Goal: Task Accomplishment & Management: Use online tool/utility

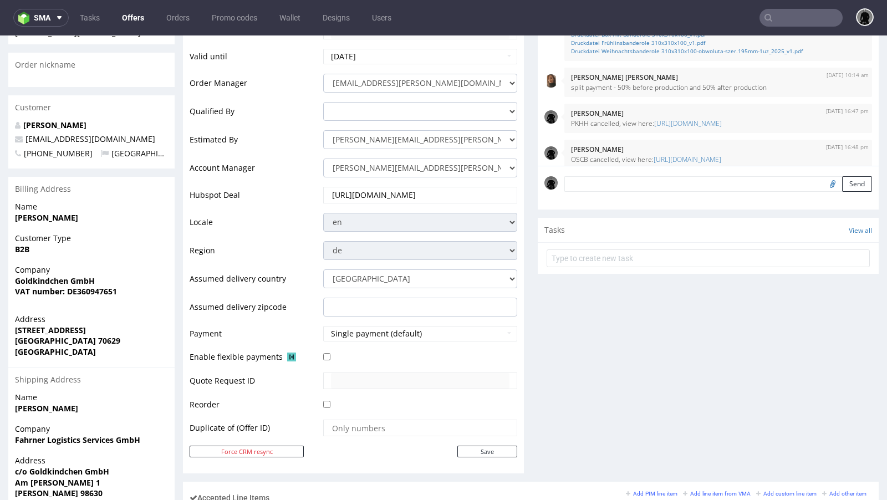
scroll to position [293, 0]
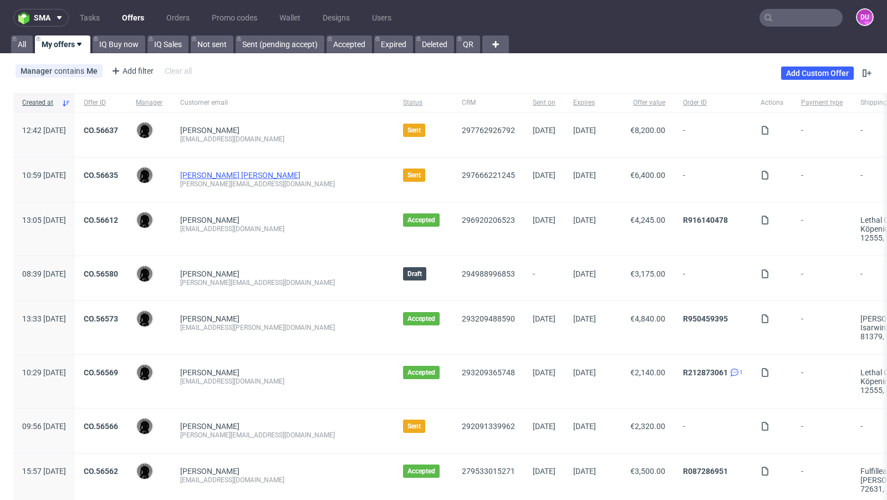
click at [249, 175] on link "[PERSON_NAME] [PERSON_NAME]" at bounding box center [240, 175] width 120 height 9
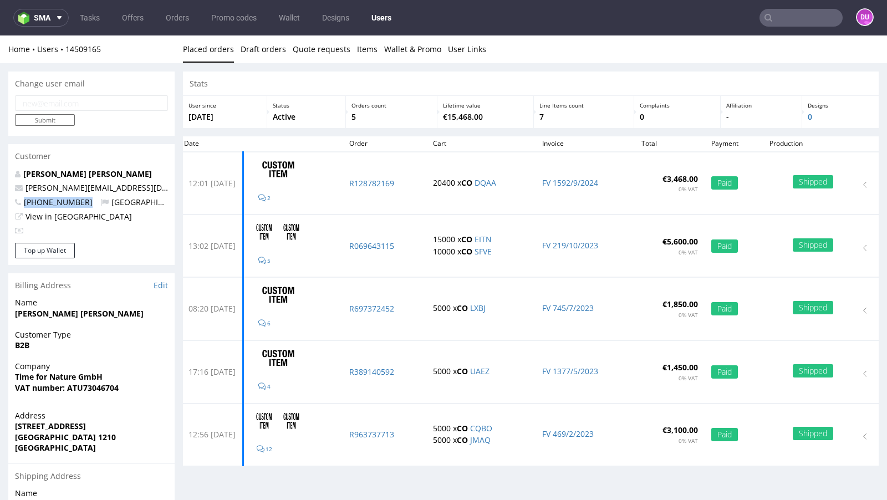
drag, startPoint x: 93, startPoint y: 202, endPoint x: 23, endPoint y: 201, distance: 69.8
click at [23, 201] on p "[PHONE_NUMBER] [GEOGRAPHIC_DATA]" at bounding box center [91, 202] width 153 height 11
copy span "[PHONE_NUMBER]"
click at [135, 17] on link "Offers" at bounding box center [132, 18] width 35 height 18
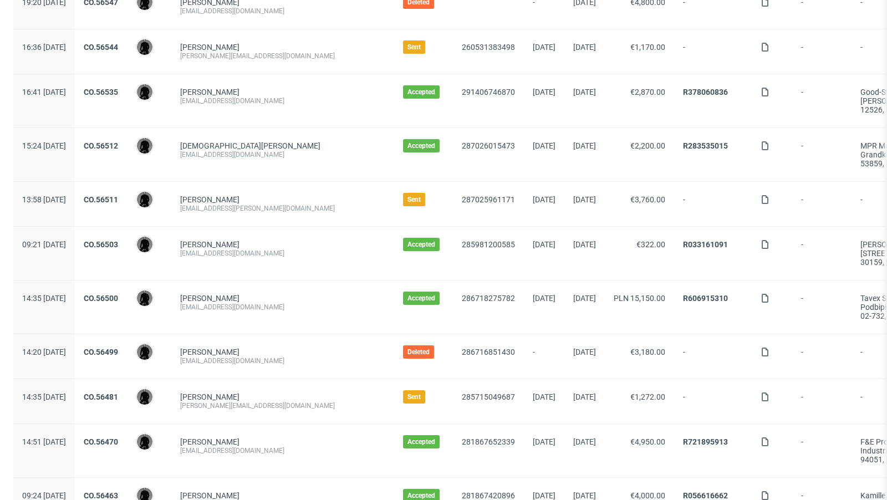
scroll to position [523, 0]
click at [238, 392] on link "[PERSON_NAME]" at bounding box center [209, 396] width 59 height 9
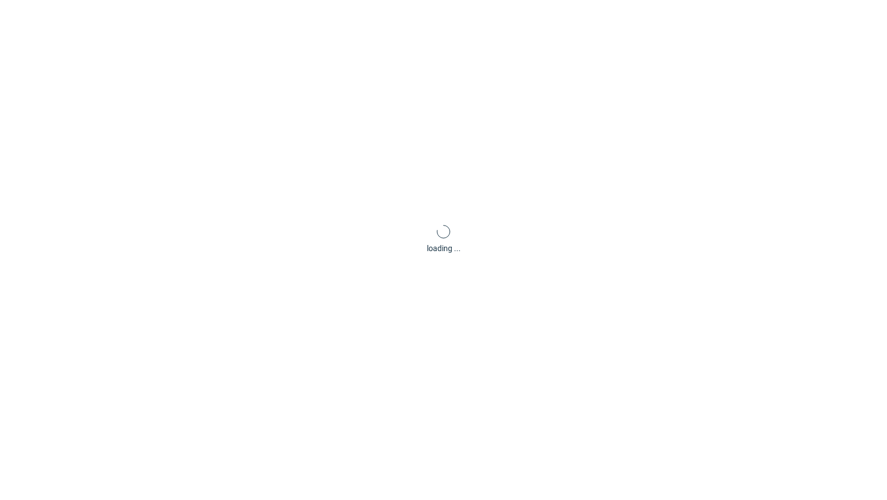
scroll to position [3, 0]
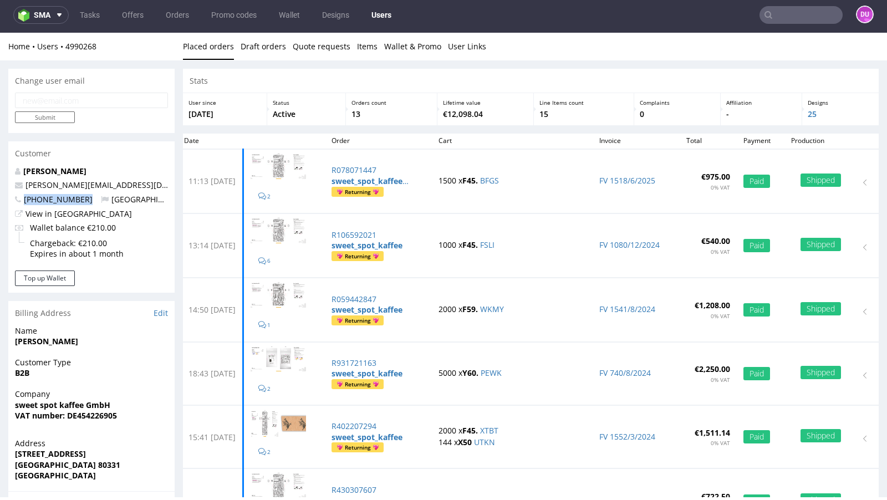
drag, startPoint x: 89, startPoint y: 201, endPoint x: 23, endPoint y: 198, distance: 66.0
click at [23, 198] on p "[PHONE_NUMBER] [GEOGRAPHIC_DATA]" at bounding box center [91, 199] width 153 height 11
copy span "[PHONE_NUMBER]"
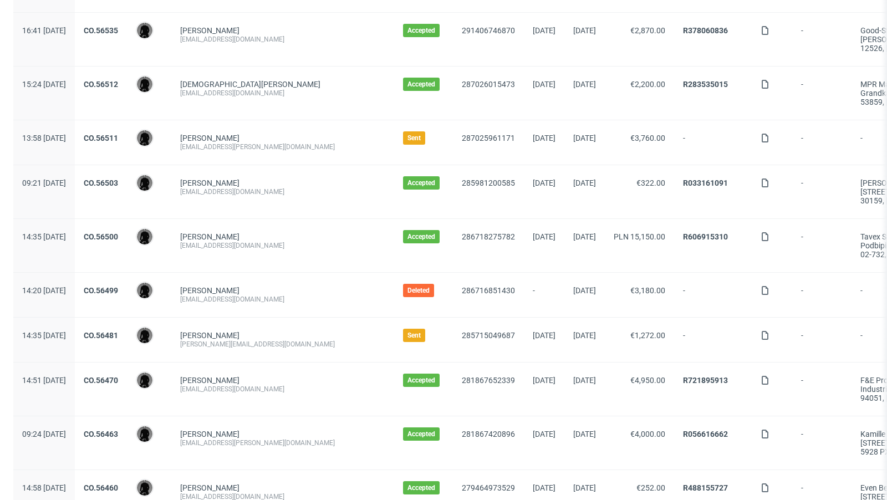
scroll to position [589, 0]
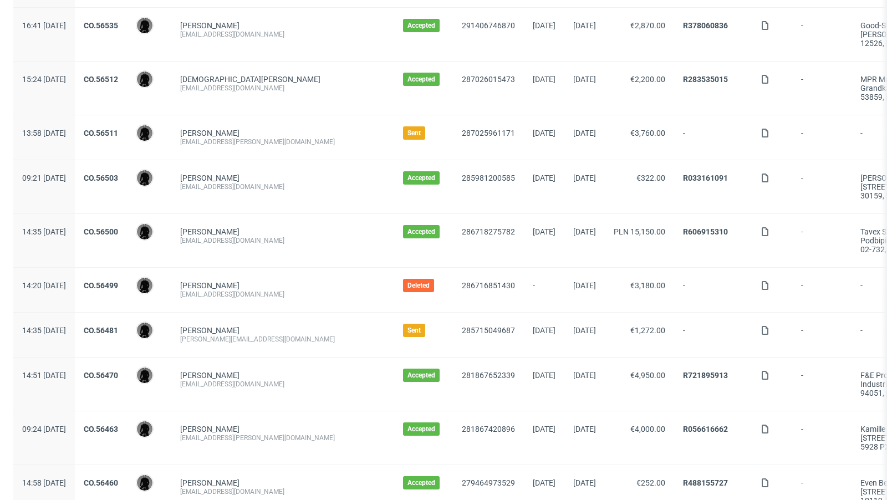
click at [127, 318] on div "CO.56481" at bounding box center [101, 335] width 52 height 44
click at [118, 326] on link "CO.56481" at bounding box center [101, 330] width 34 height 9
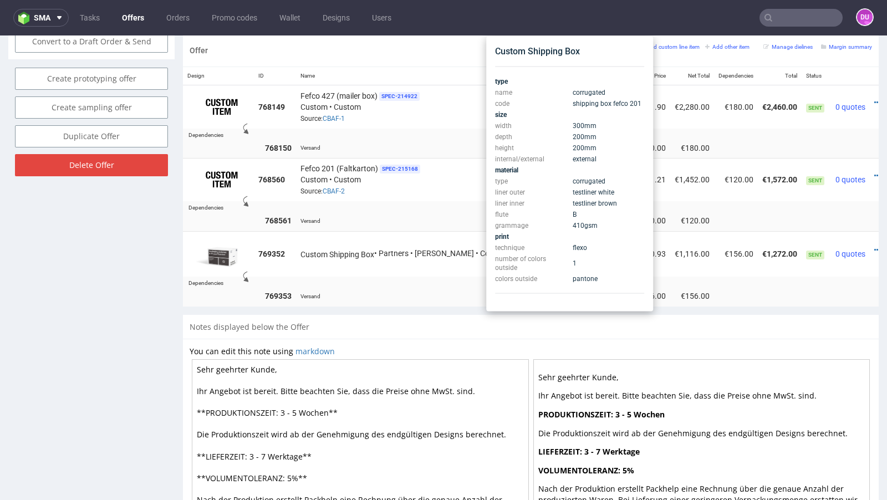
scroll to position [655, 0]
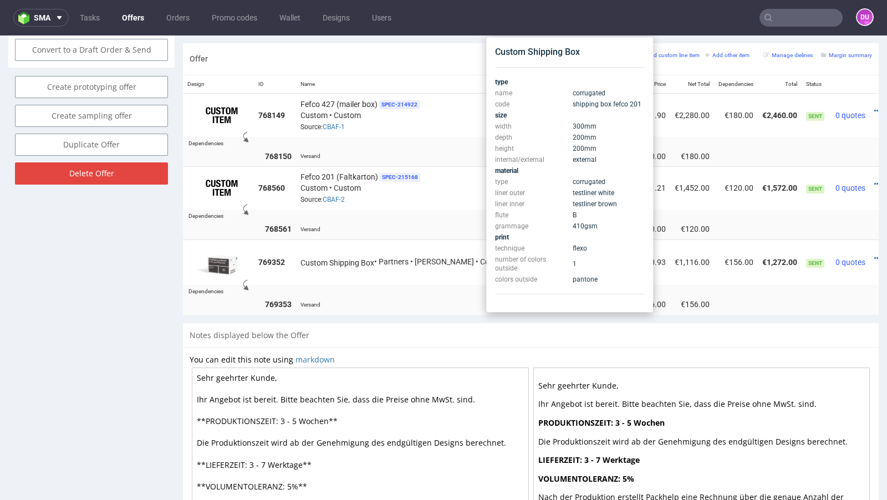
drag, startPoint x: 474, startPoint y: 208, endPoint x: 405, endPoint y: 210, distance: 68.7
click at [413, 210] on td at bounding box center [575, 214] width 643 height 9
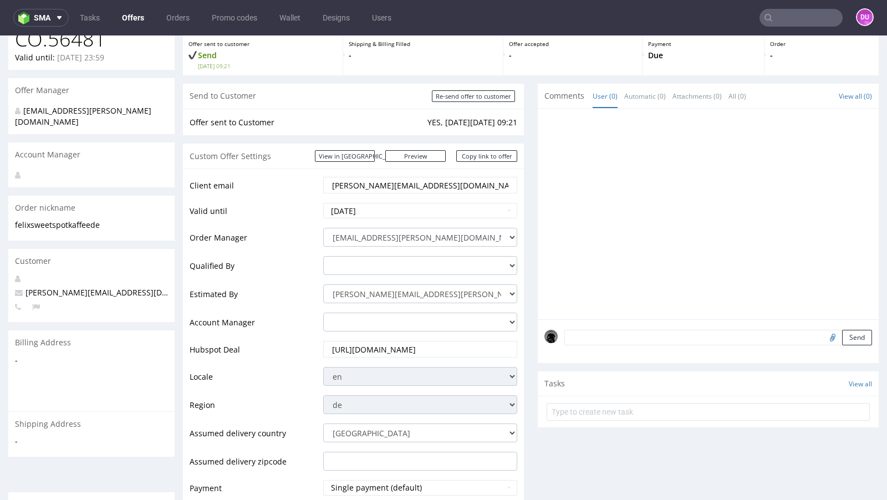
scroll to position [0, 0]
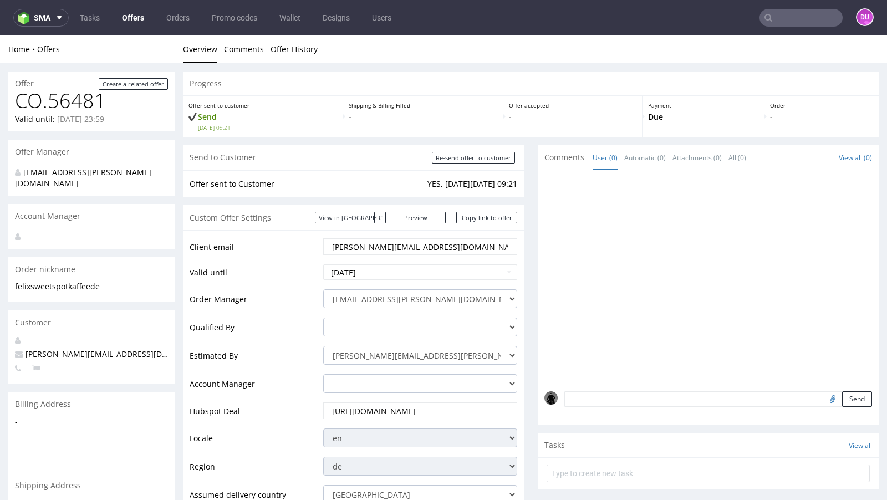
click at [76, 349] on span "[PERSON_NAME][EMAIL_ADDRESS][DOMAIN_NAME]" at bounding box center [116, 354] width 202 height 11
copy span "[PERSON_NAME][EMAIL_ADDRESS][DOMAIN_NAME]"
click at [131, 14] on link "Offers" at bounding box center [132, 18] width 35 height 18
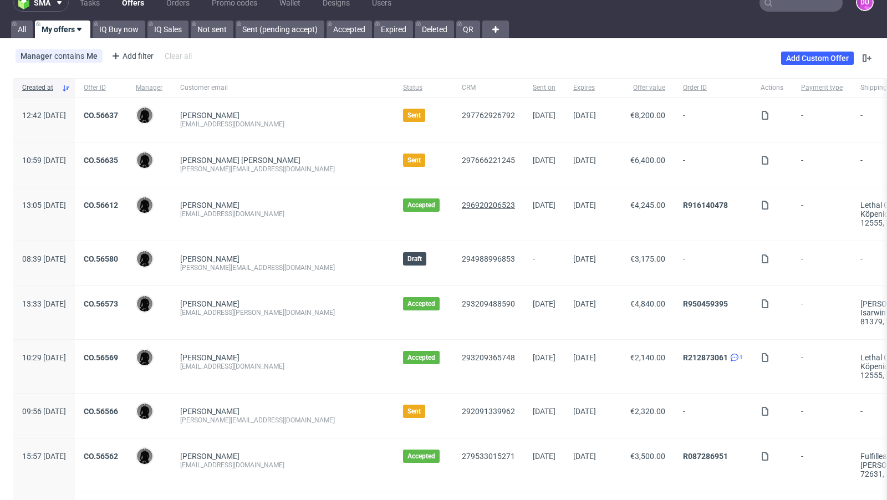
scroll to position [16, 0]
click at [231, 112] on link "[PERSON_NAME]" at bounding box center [209, 114] width 59 height 9
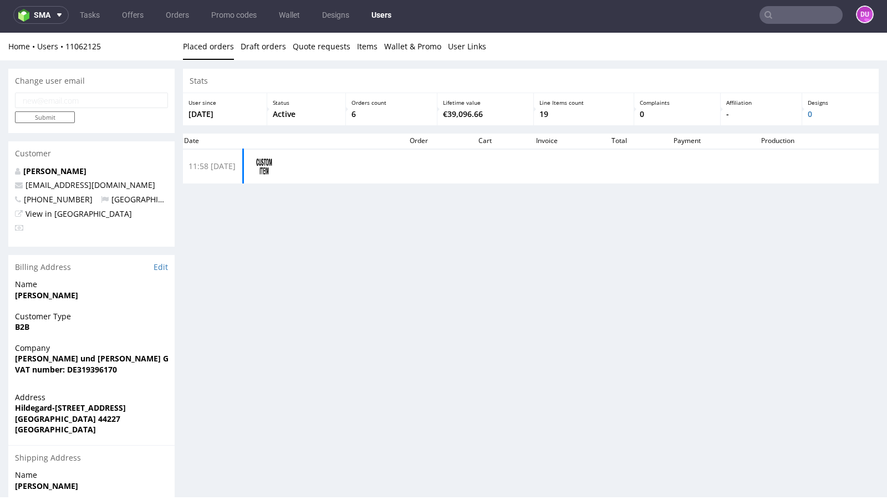
scroll to position [3, 0]
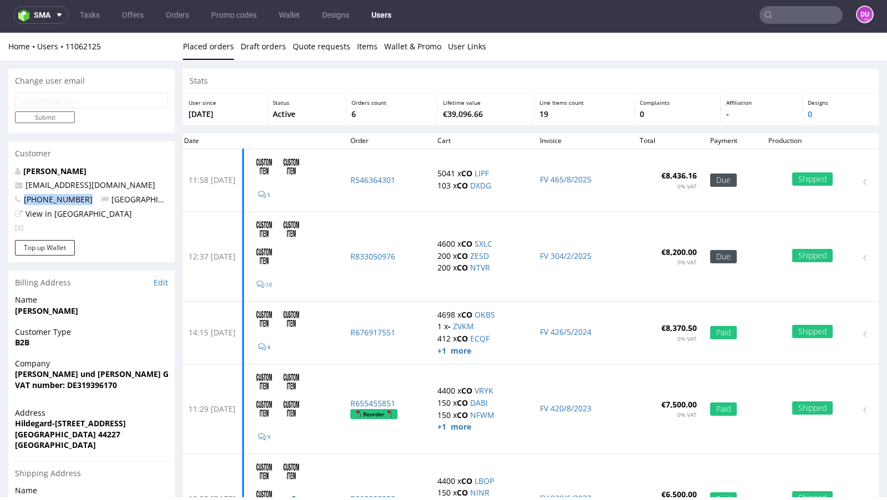
drag, startPoint x: 90, startPoint y: 203, endPoint x: 21, endPoint y: 195, distance: 69.2
click at [21, 195] on p "[PHONE_NUMBER] [GEOGRAPHIC_DATA]" at bounding box center [91, 199] width 153 height 11
copy span "[PHONE_NUMBER]"
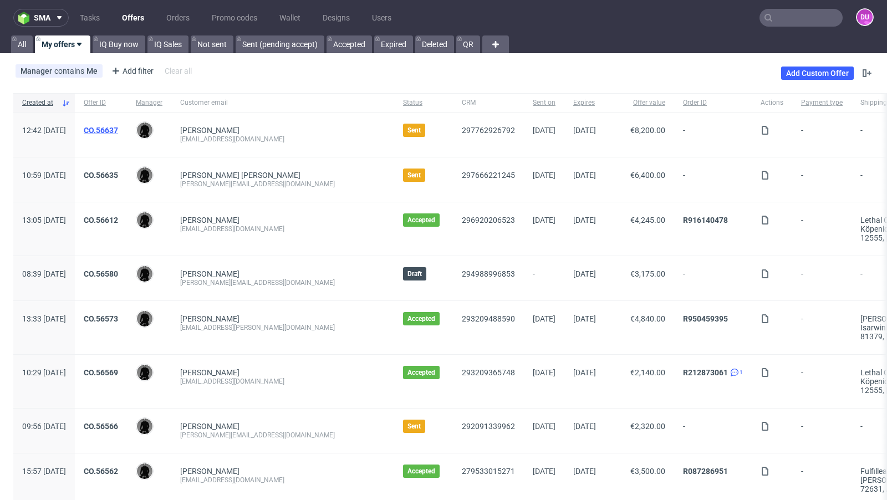
click at [118, 130] on link "CO.56637" at bounding box center [101, 130] width 34 height 9
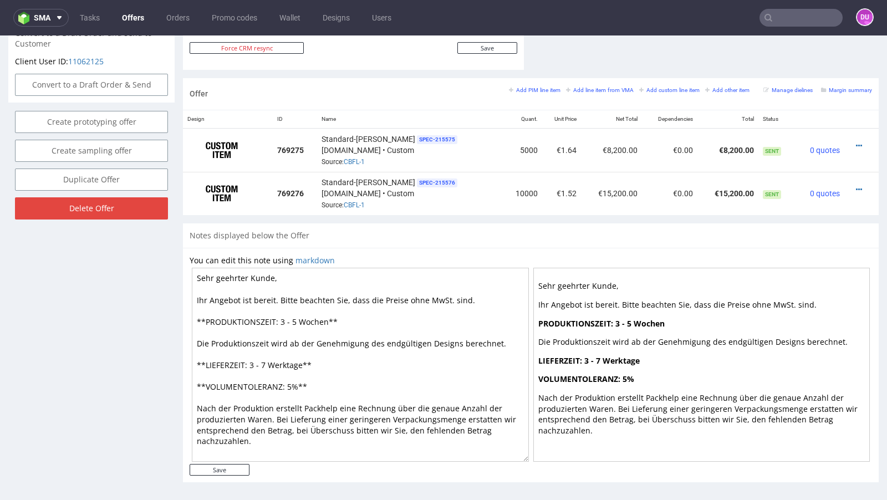
scroll to position [3, 0]
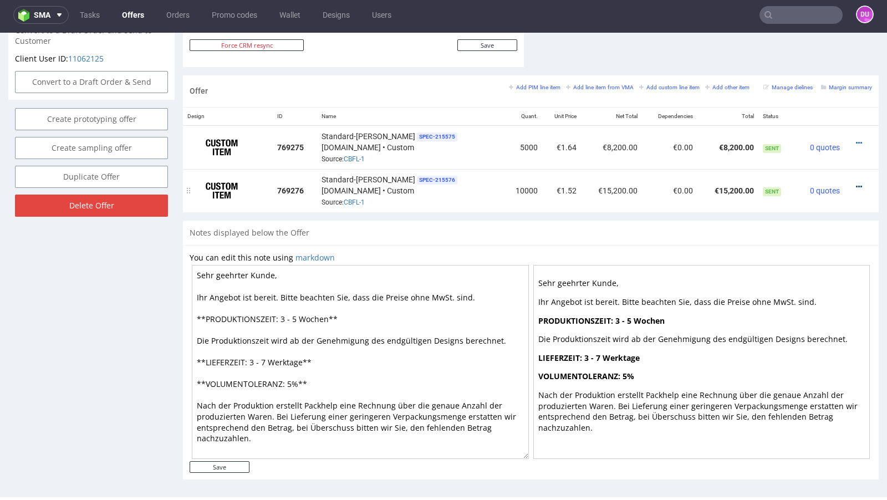
click at [856, 183] on icon at bounding box center [859, 187] width 6 height 8
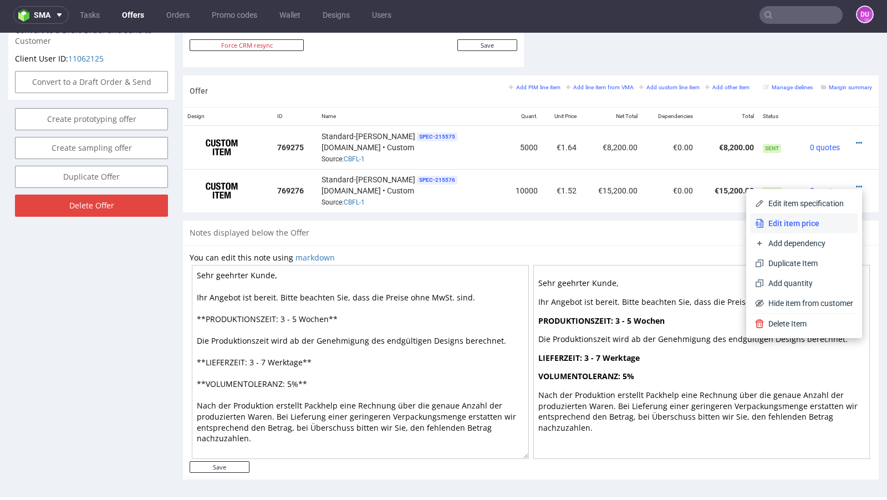
click at [813, 227] on span "Edit item price" at bounding box center [808, 223] width 89 height 11
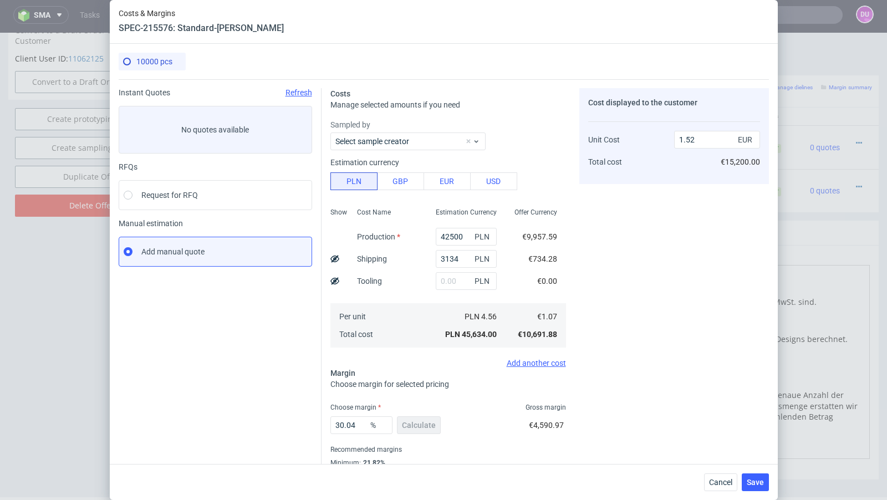
scroll to position [38, 0]
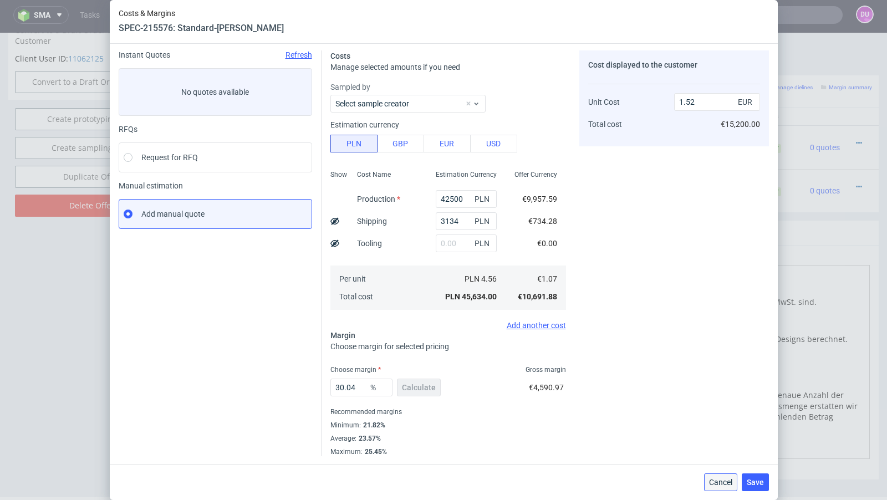
drag, startPoint x: 724, startPoint y: 483, endPoint x: 867, endPoint y: 198, distance: 319.0
click at [724, 483] on span "Cancel" at bounding box center [720, 482] width 23 height 8
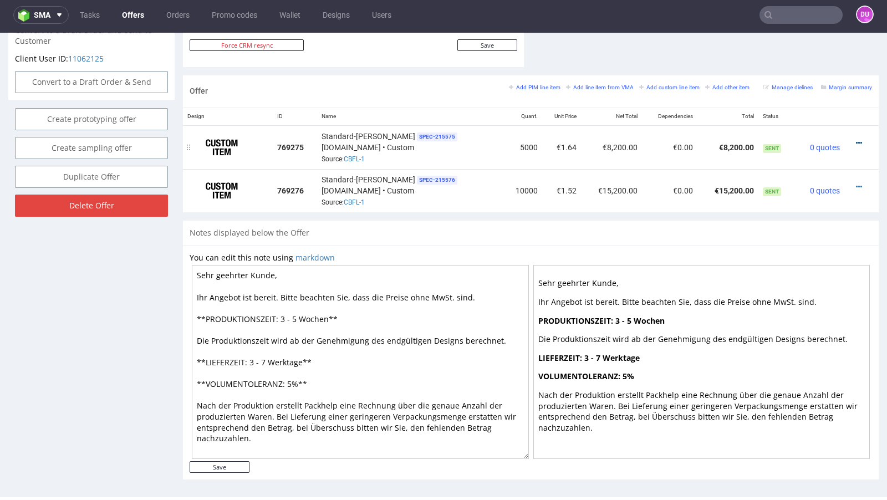
click at [856, 139] on icon at bounding box center [859, 143] width 6 height 8
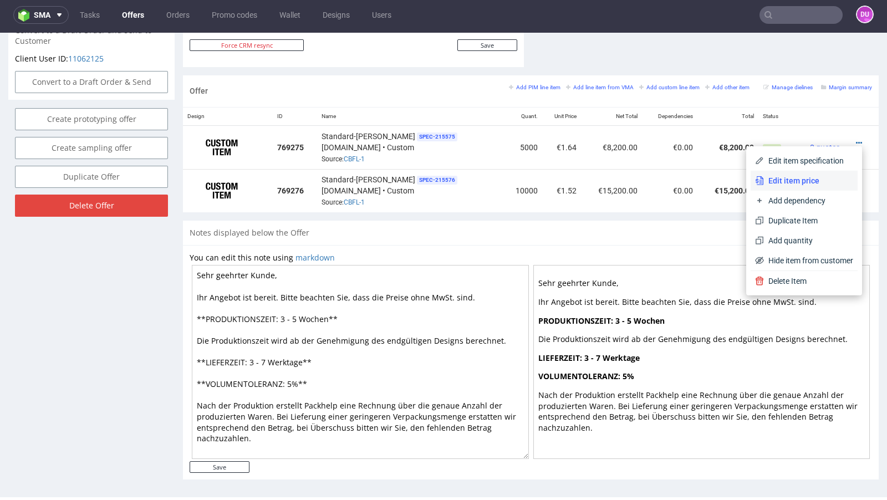
click at [796, 179] on span "Edit item price" at bounding box center [808, 180] width 89 height 11
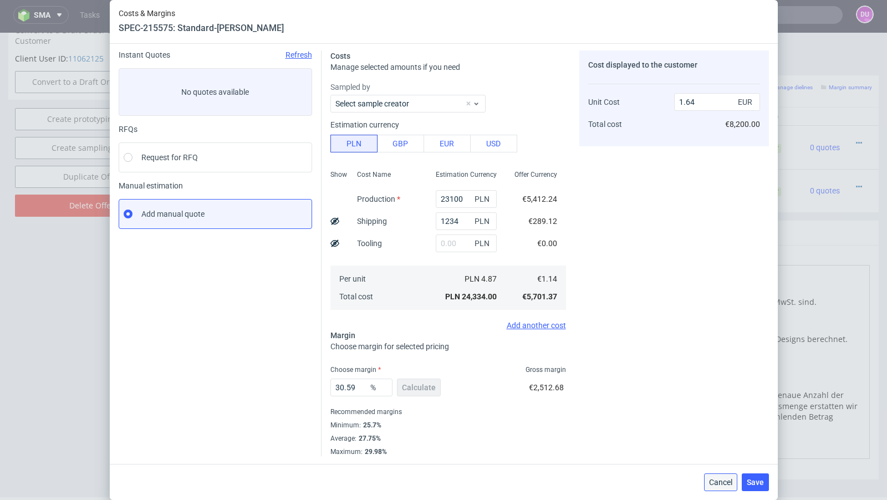
click at [717, 488] on button "Cancel" at bounding box center [720, 482] width 33 height 18
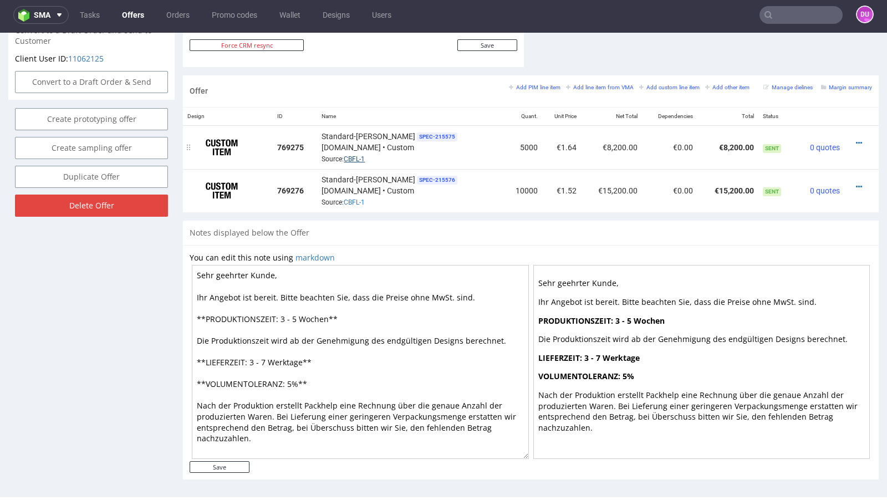
click at [364, 155] on link "CBFL-1" at bounding box center [354, 159] width 21 height 8
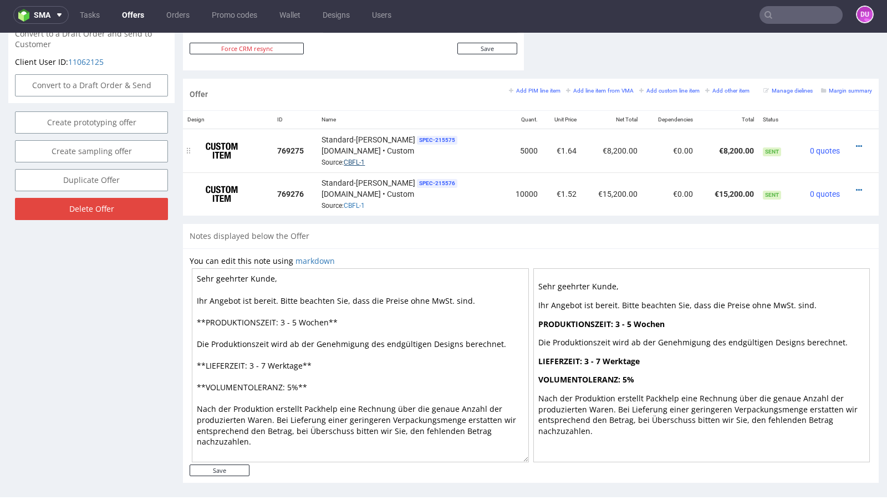
scroll to position [614, 0]
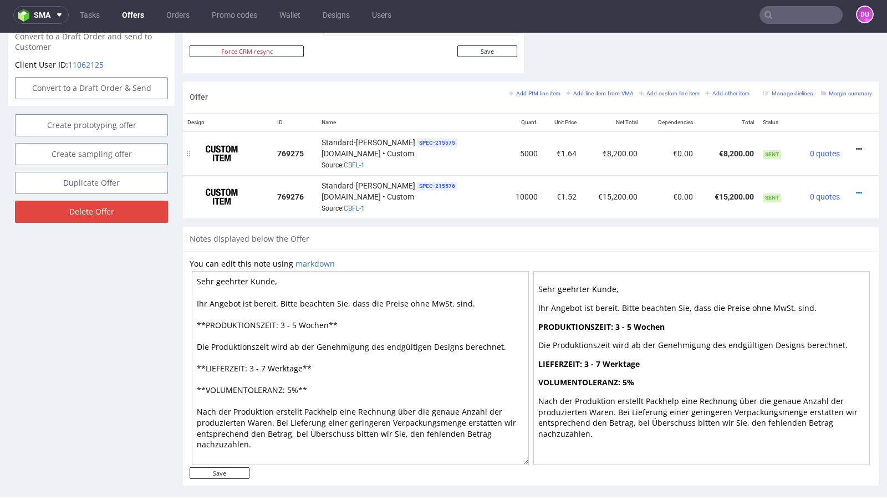
click at [856, 145] on icon at bounding box center [859, 149] width 6 height 8
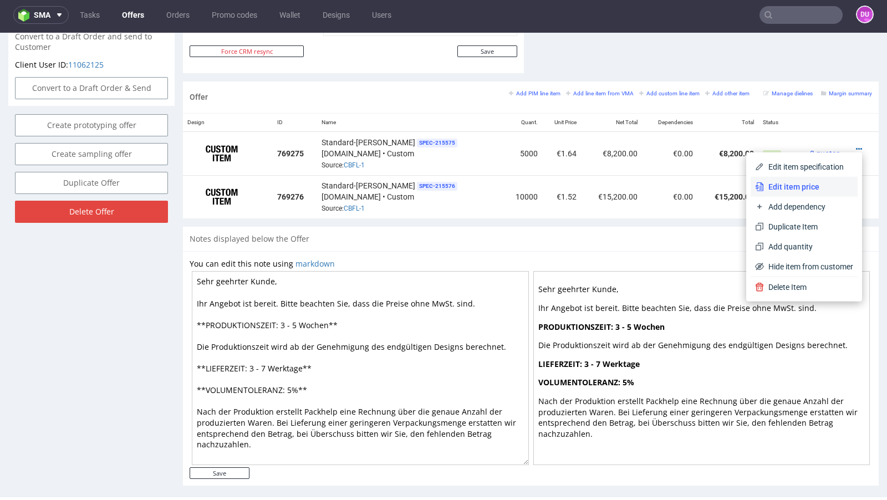
click at [821, 178] on li "Edit item price" at bounding box center [803, 187] width 107 height 20
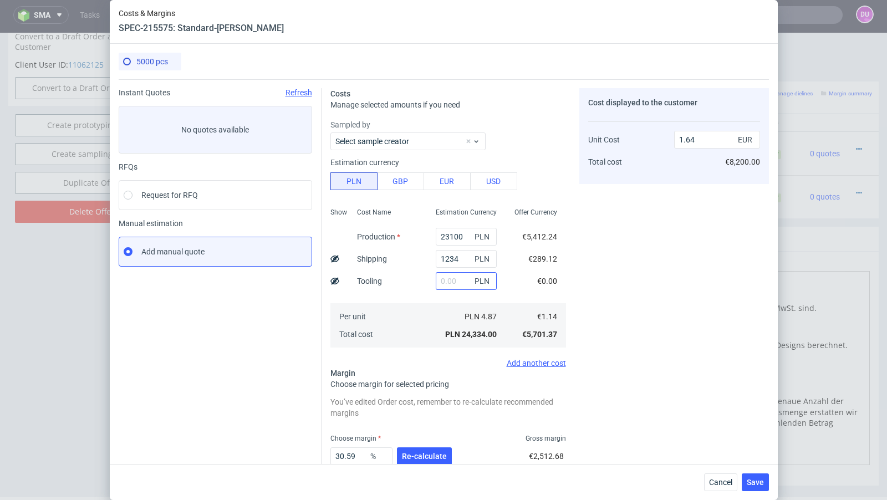
scroll to position [69, 0]
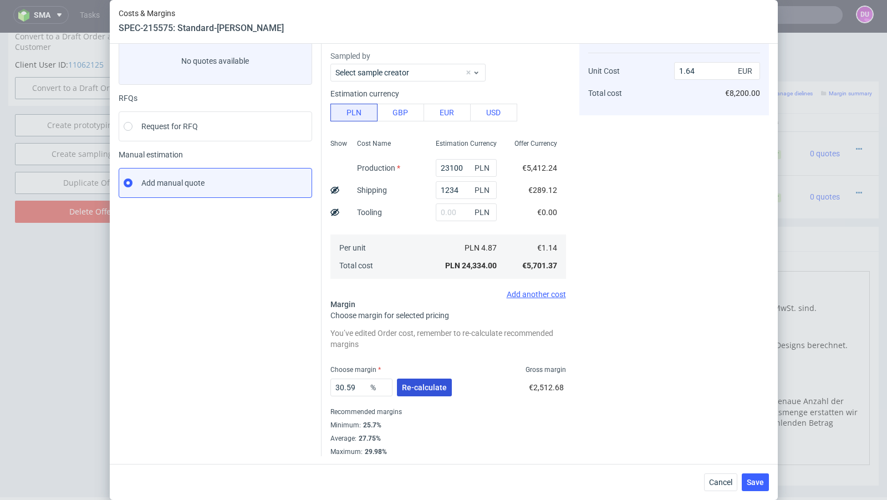
click at [418, 387] on span "Re-calculate" at bounding box center [424, 388] width 45 height 8
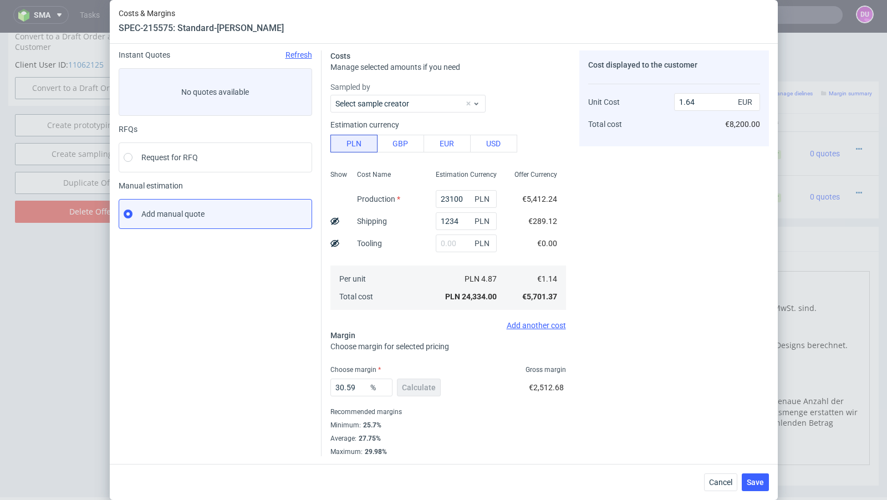
scroll to position [38, 0]
click at [717, 482] on span "Cancel" at bounding box center [720, 482] width 23 height 8
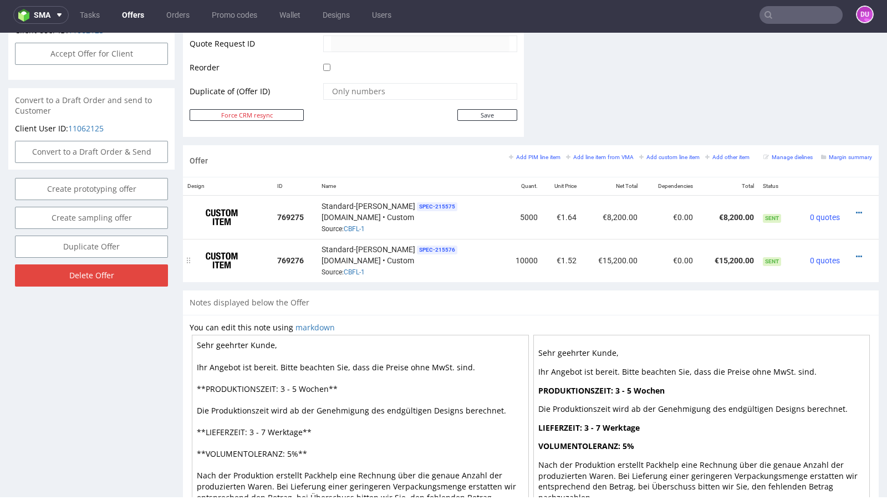
scroll to position [549, 0]
click at [365, 228] on link "CBFL-1" at bounding box center [354, 230] width 21 height 8
click at [856, 254] on icon at bounding box center [859, 258] width 6 height 8
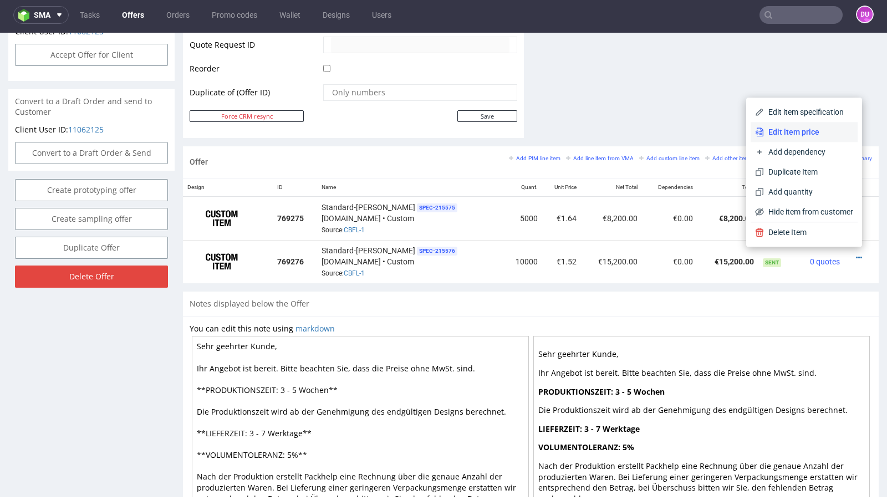
click at [798, 134] on span "Edit item price" at bounding box center [808, 131] width 89 height 11
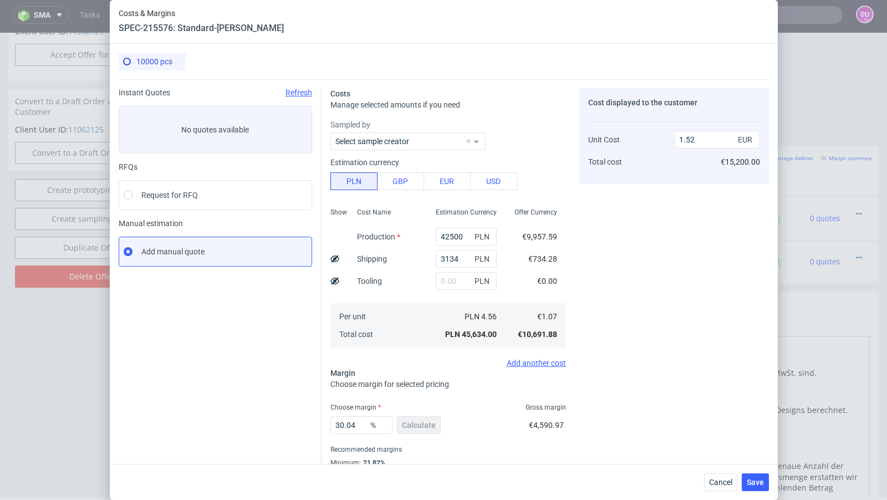
scroll to position [38, 0]
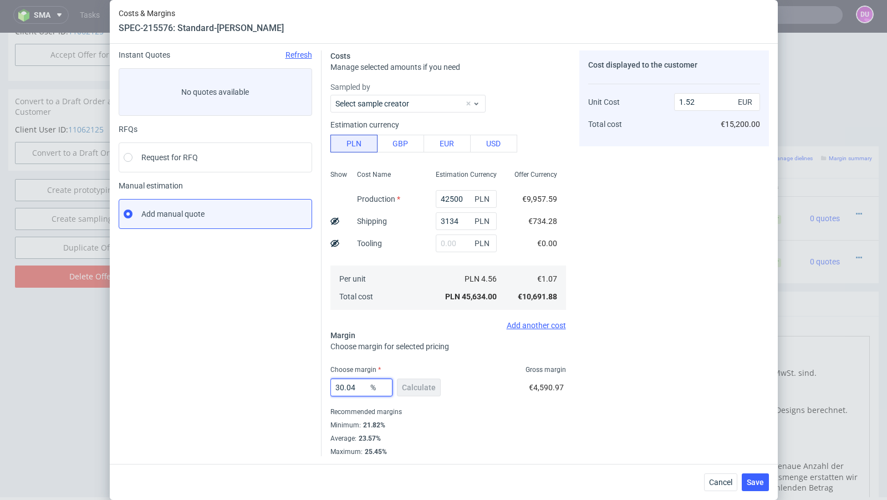
drag, startPoint x: 364, startPoint y: 387, endPoint x: 284, endPoint y: 386, distance: 79.8
click at [284, 386] on div "Instant Quotes Refresh No quotes available RFQs Request for RFQ Manual estimati…" at bounding box center [444, 249] width 650 height 415
type input "27"
type input "1.46"
type input "27"
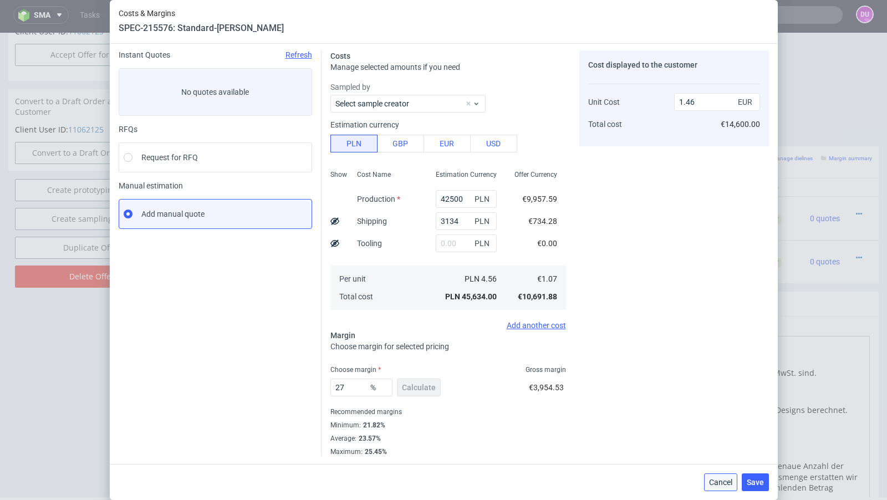
click at [719, 484] on span "Cancel" at bounding box center [720, 482] width 23 height 8
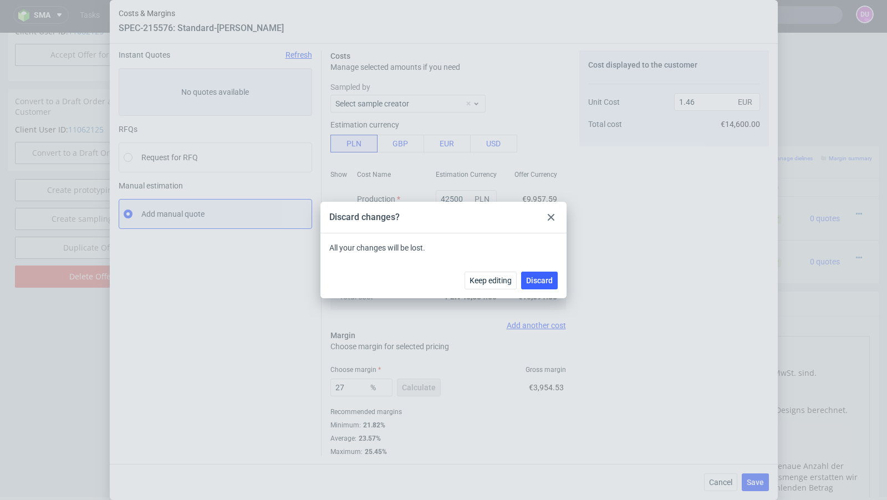
click at [542, 293] on div "Keep editing Discard" at bounding box center [443, 280] width 246 height 36
drag, startPoint x: 538, startPoint y: 283, endPoint x: 544, endPoint y: 244, distance: 39.4
click at [538, 283] on span "Discard" at bounding box center [539, 281] width 27 height 8
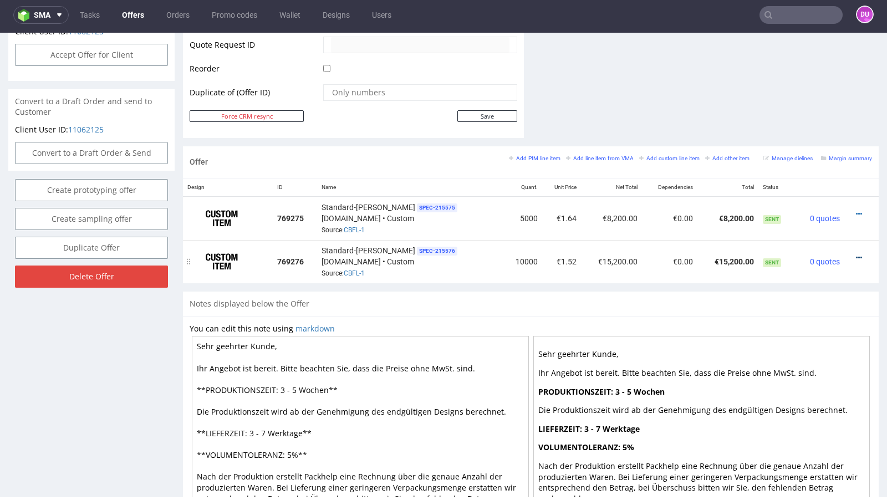
click at [856, 254] on icon at bounding box center [859, 258] width 6 height 8
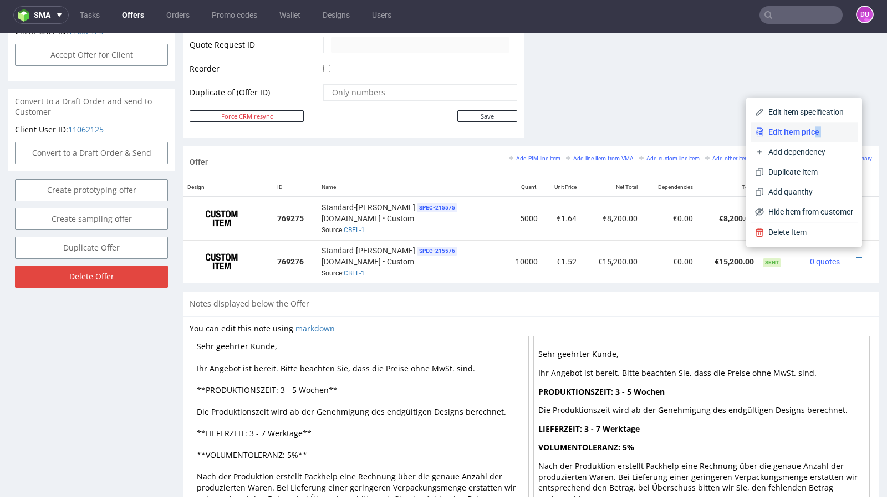
drag, startPoint x: 804, startPoint y: 144, endPoint x: 801, endPoint y: 135, distance: 9.0
click at [801, 135] on div "Edit item specification Edit item price Add dependency Duplicate Item Add quant…" at bounding box center [803, 162] width 107 height 120
click at [801, 135] on span "Edit item price" at bounding box center [808, 131] width 89 height 11
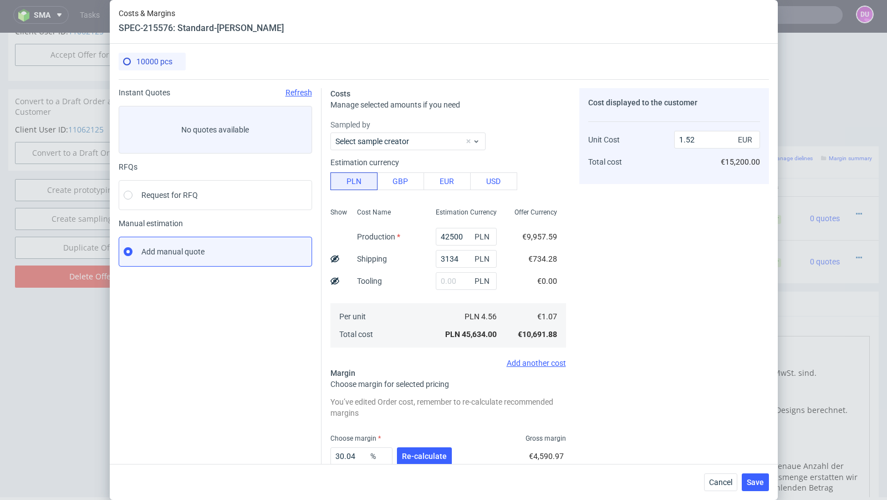
scroll to position [69, 0]
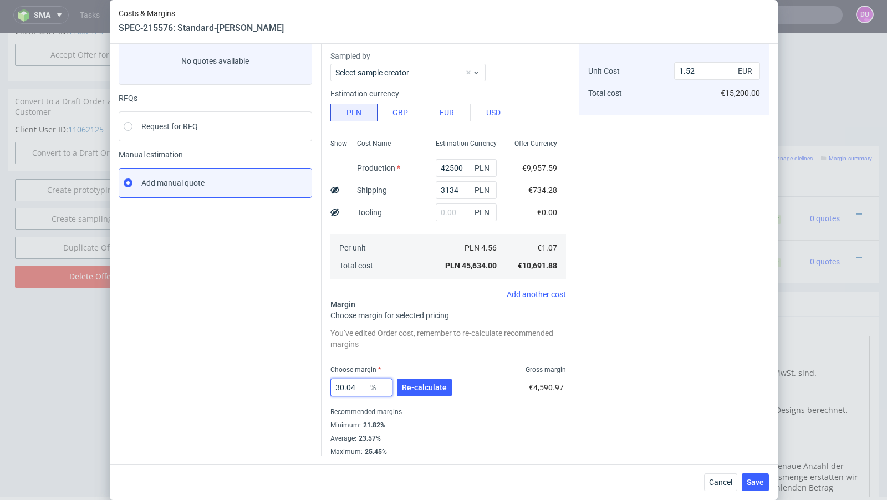
drag, startPoint x: 365, startPoint y: 387, endPoint x: 311, endPoint y: 381, distance: 54.7
click at [311, 381] on div "Instant Quotes Refresh No quotes available RFQs Request for RFQ Manual estimati…" at bounding box center [444, 234] width 650 height 446
type input "27"
type input "1.46"
click at [473, 418] on div "Minimum : 21.82%" at bounding box center [448, 424] width 236 height 13
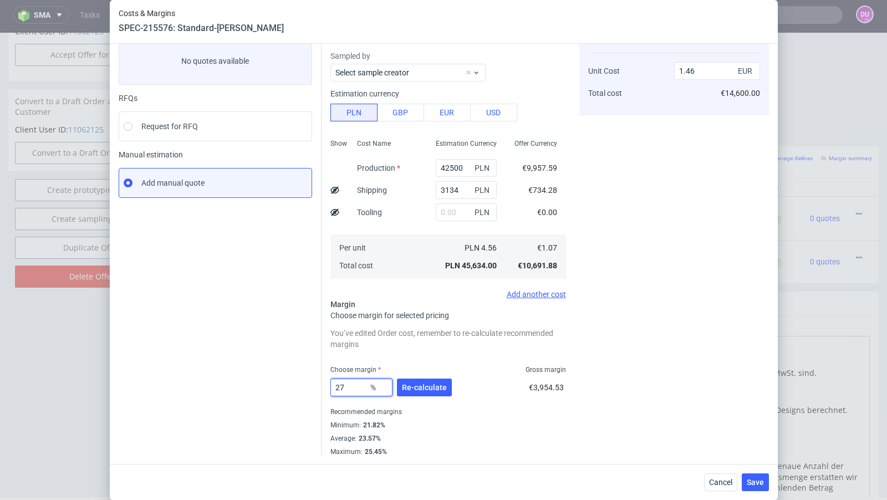
click at [361, 389] on input "27" at bounding box center [361, 388] width 62 height 18
type input "25"
type input "1.42"
type input "25"
click at [575, 409] on div "Costs Manage selected amounts if you need Sampled by Select sample creator Esti…" at bounding box center [544, 234] width 447 height 446
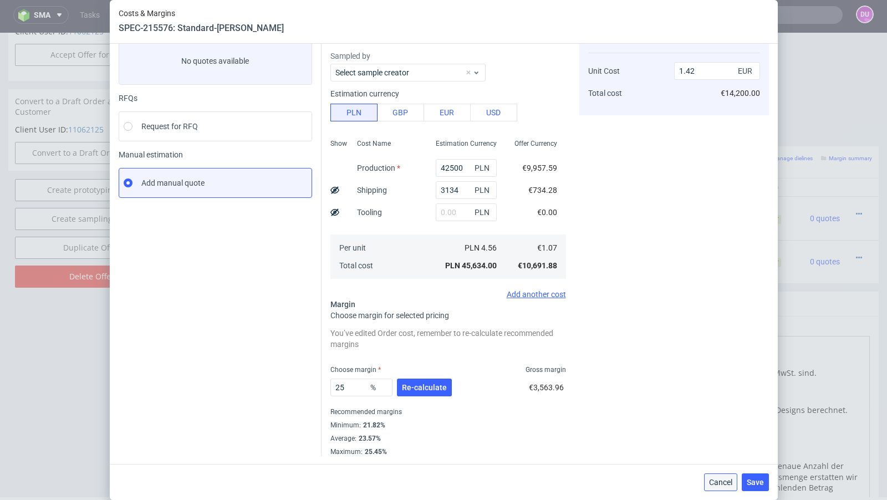
click at [714, 479] on span "Cancel" at bounding box center [720, 482] width 23 height 8
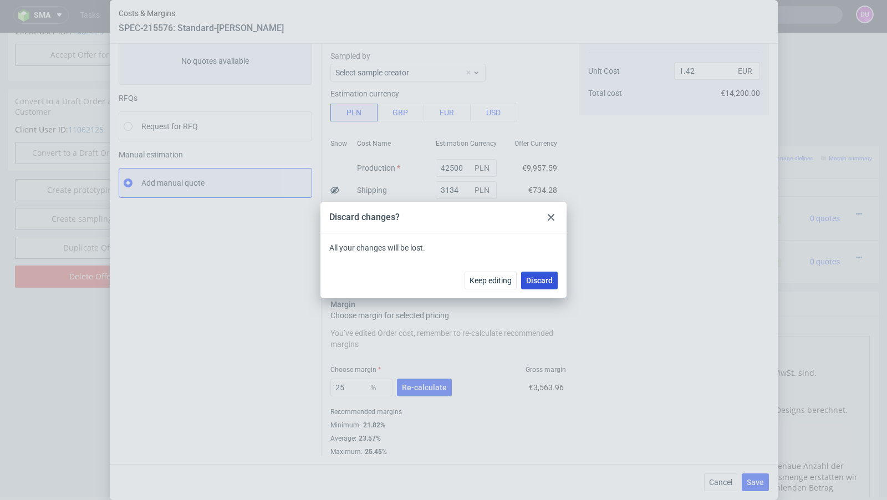
click at [538, 278] on span "Discard" at bounding box center [539, 281] width 27 height 8
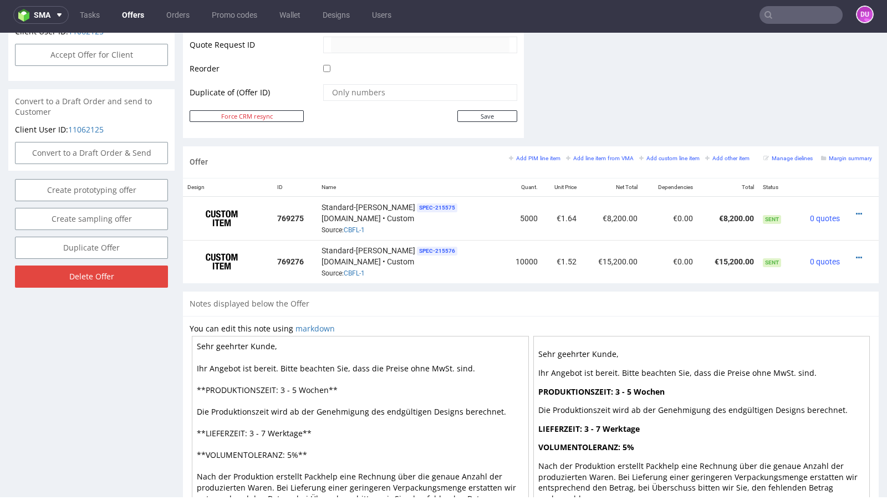
click at [126, 13] on link "Offers" at bounding box center [132, 15] width 35 height 18
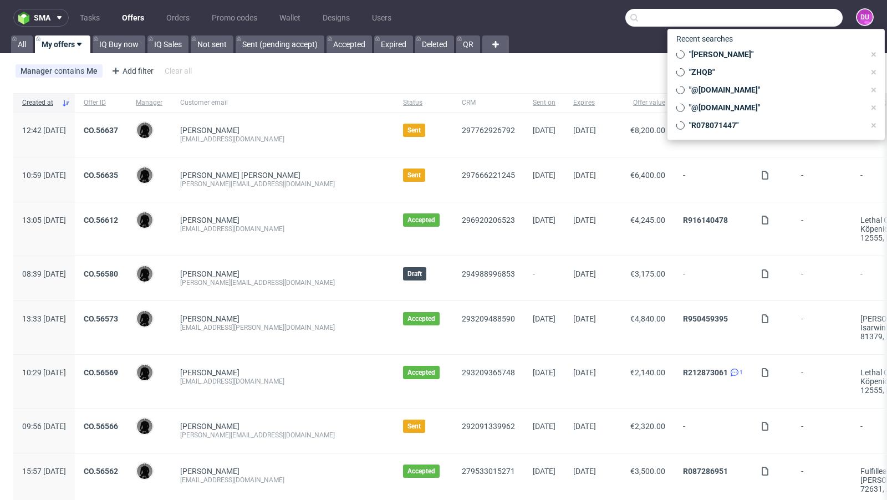
click at [776, 21] on input "text" at bounding box center [733, 18] width 217 height 18
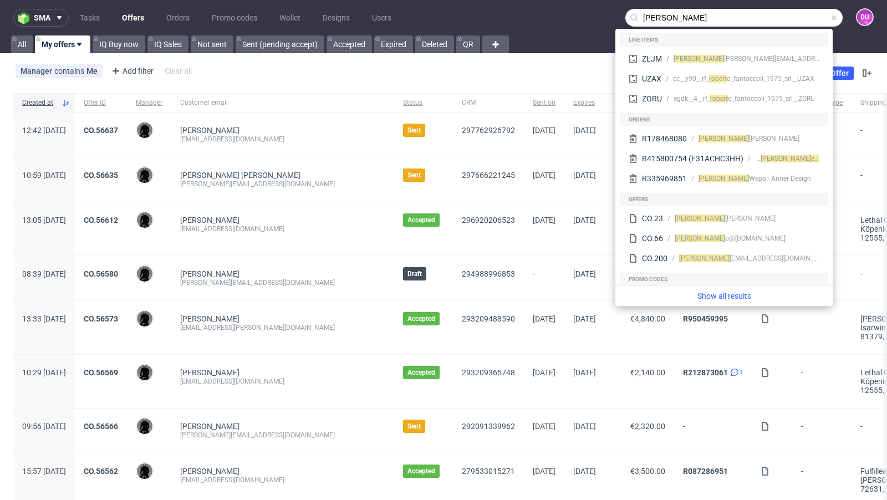
drag, startPoint x: 663, startPoint y: 22, endPoint x: 599, endPoint y: 14, distance: 64.7
click at [599, 14] on nav "sma Tasks Offers Orders Promo codes Wallet Designs Users [PERSON_NAME]" at bounding box center [443, 17] width 887 height 35
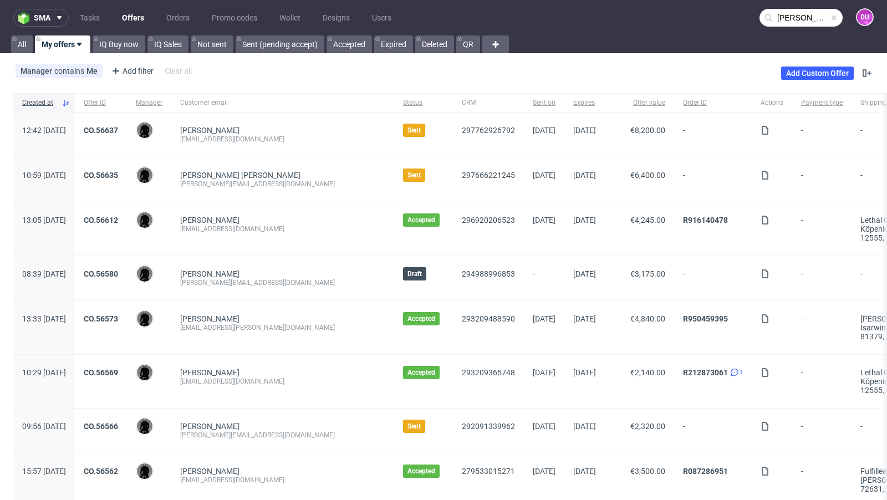
paste input "@[DOMAIN_NAME]"
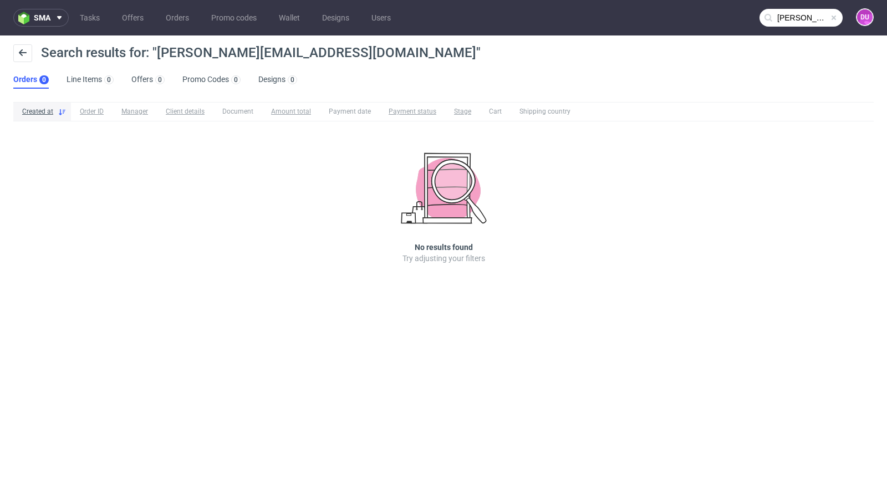
click at [778, 11] on input "[PERSON_NAME][EMAIL_ADDRESS][DOMAIN_NAME]" at bounding box center [800, 18] width 83 height 18
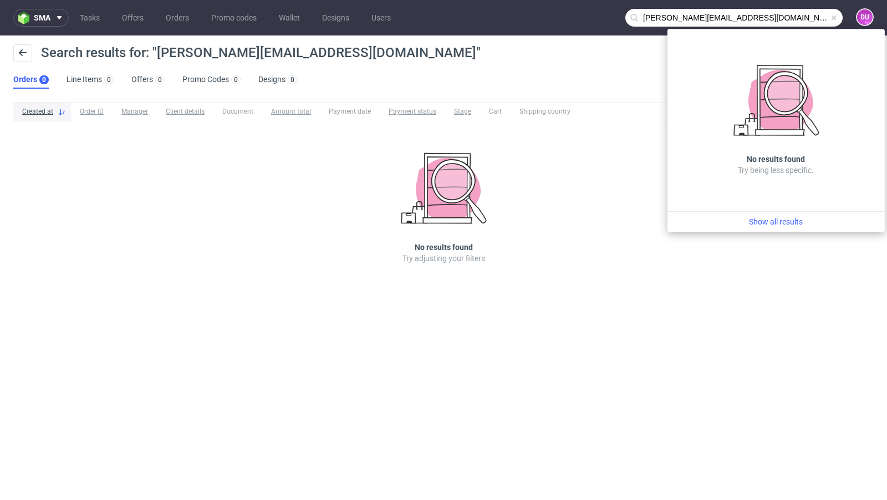
drag, startPoint x: 665, startPoint y: 18, endPoint x: 599, endPoint y: 18, distance: 65.4
click at [599, 18] on nav "sma Tasks Offers Orders Promo codes Wallet Designs Users [PERSON_NAME][EMAIL_AD…" at bounding box center [443, 17] width 887 height 35
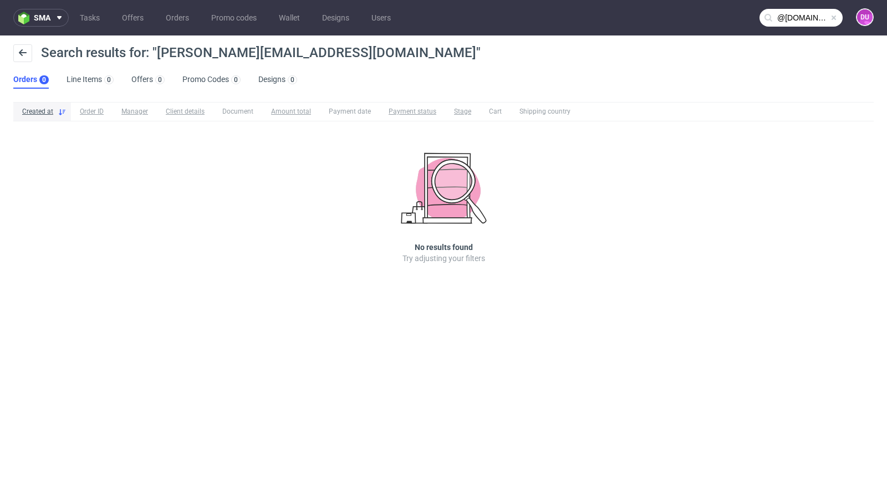
type input "@[DOMAIN_NAME]"
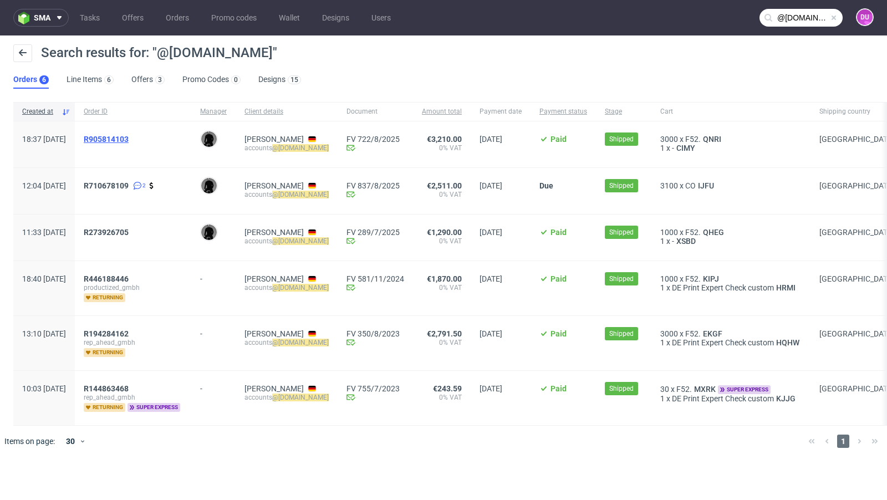
click at [129, 140] on span "R905814103" at bounding box center [106, 139] width 45 height 9
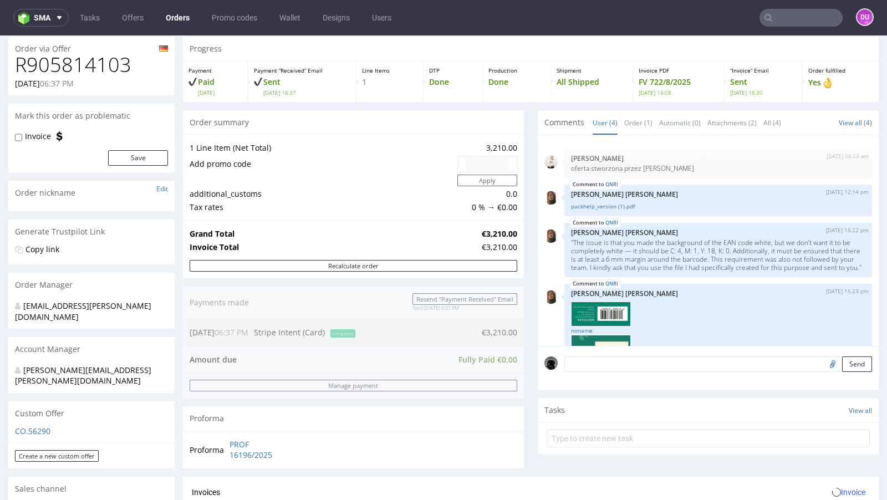
scroll to position [74, 0]
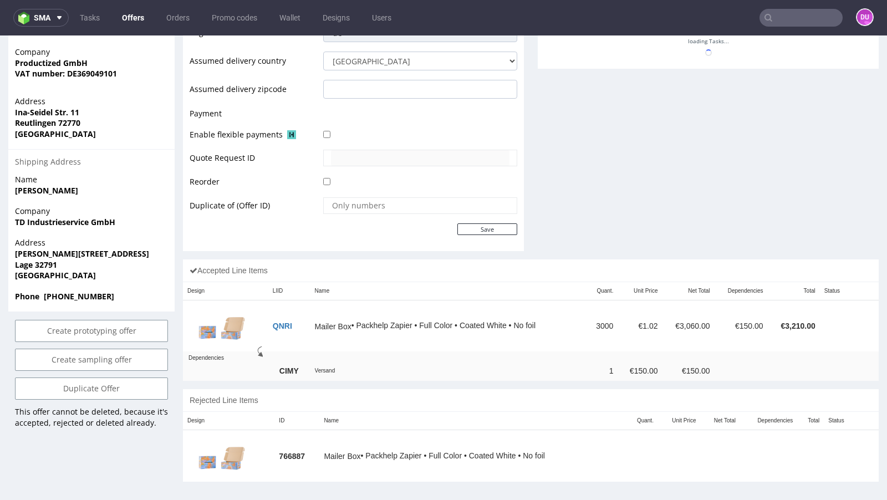
scroll to position [3, 0]
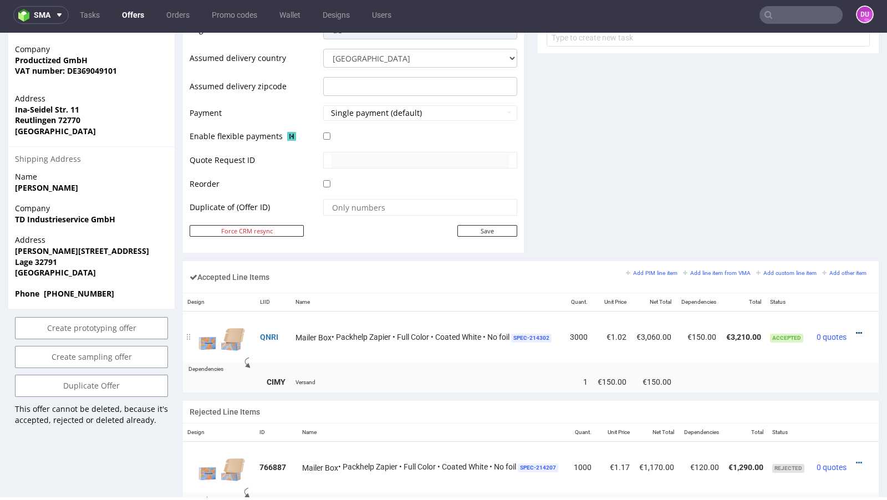
click at [856, 329] on icon at bounding box center [859, 333] width 6 height 8
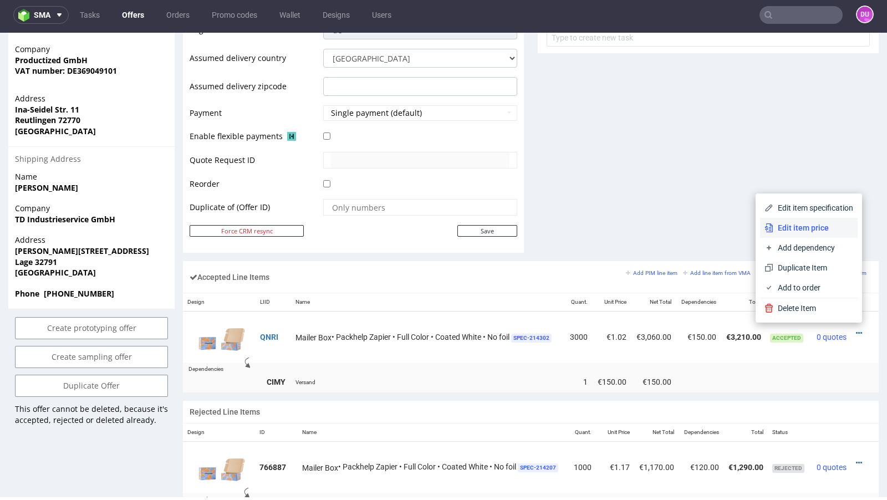
click at [795, 221] on li "Edit item price" at bounding box center [809, 228] width 98 height 20
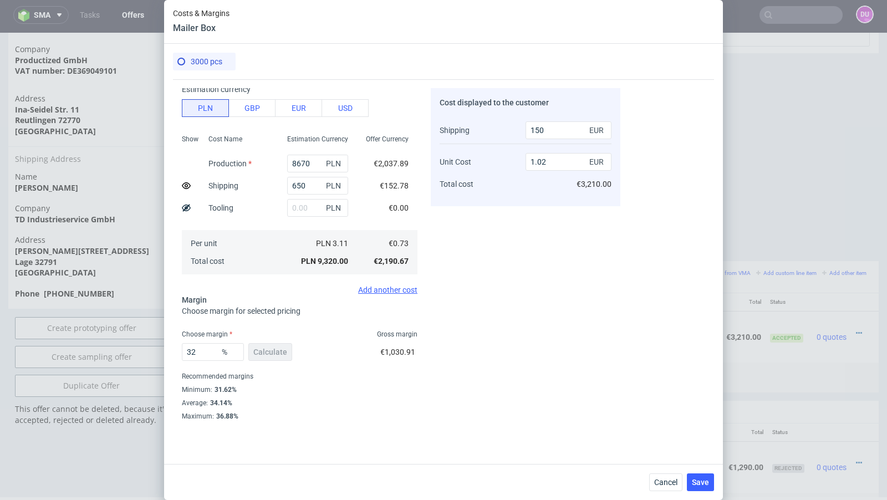
scroll to position [0, 0]
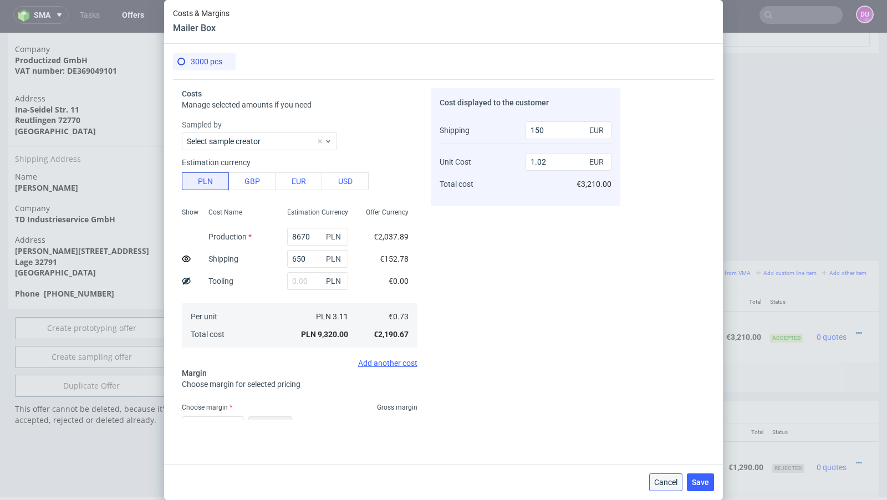
click at [670, 487] on button "Cancel" at bounding box center [665, 482] width 33 height 18
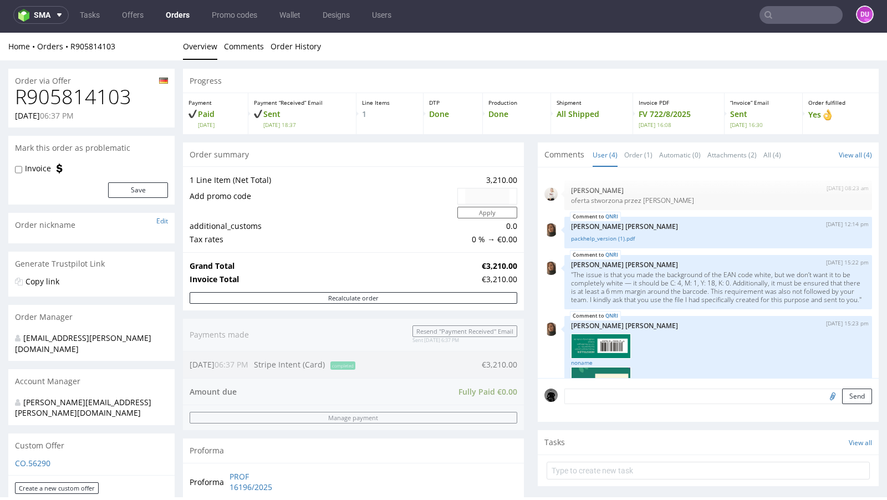
click at [787, 25] on nav "sma Tasks Offers Orders Promo codes Wallet Designs Users DU" at bounding box center [443, 14] width 887 height 35
click at [780, 12] on input "text" at bounding box center [800, 15] width 83 height 18
paste input "[PERSON_NAME][EMAIL_ADDRESS][DOMAIN_NAME]"
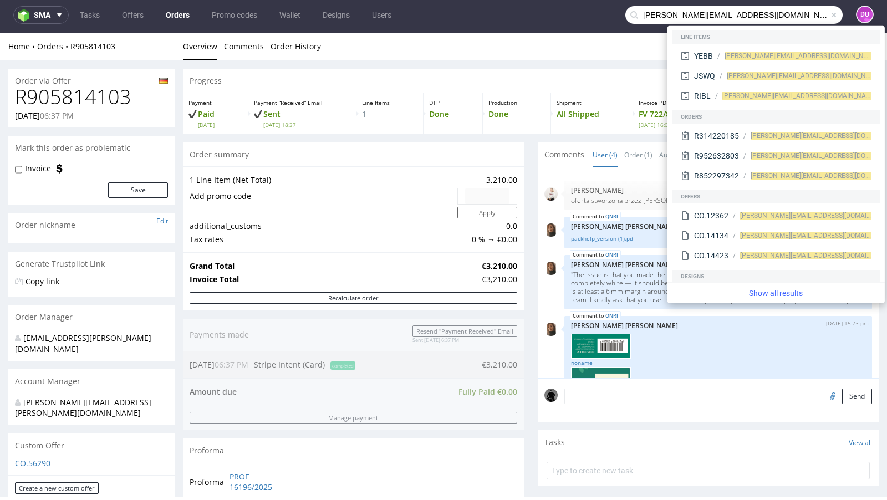
drag, startPoint x: 650, startPoint y: 16, endPoint x: 598, endPoint y: 16, distance: 52.1
click at [598, 16] on nav "sma Tasks Offers Orders Promo codes Wallet Designs Users [PERSON_NAME][EMAIL_AD…" at bounding box center [443, 14] width 887 height 35
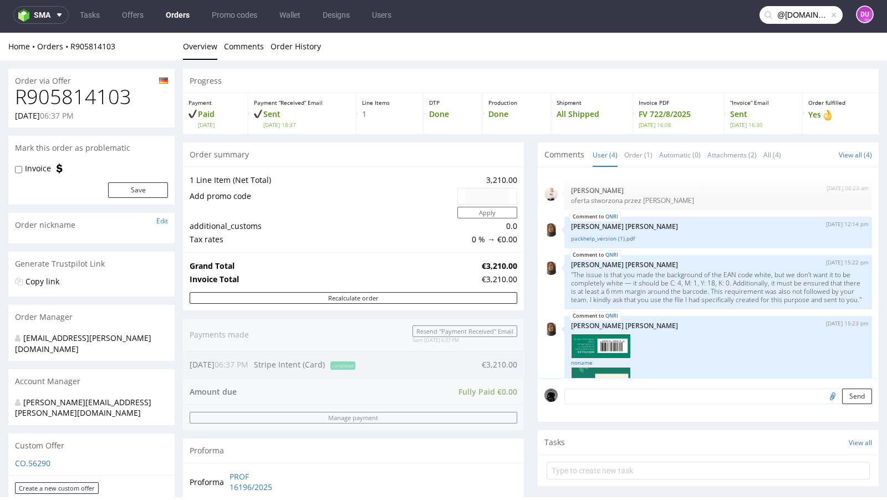
type input "@[DOMAIN_NAME]"
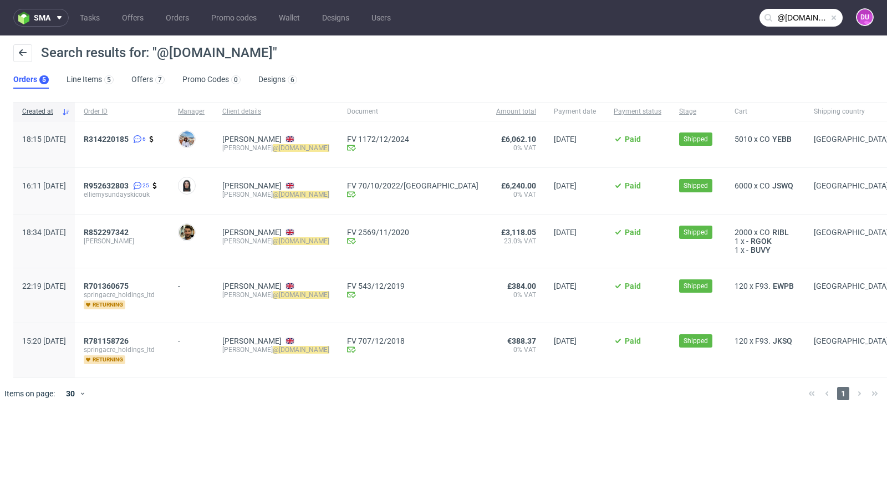
click at [835, 18] on span at bounding box center [833, 17] width 9 height 9
drag, startPoint x: 835, startPoint y: 18, endPoint x: 829, endPoint y: 18, distance: 6.7
click at [834, 18] on input "text" at bounding box center [800, 18] width 83 height 18
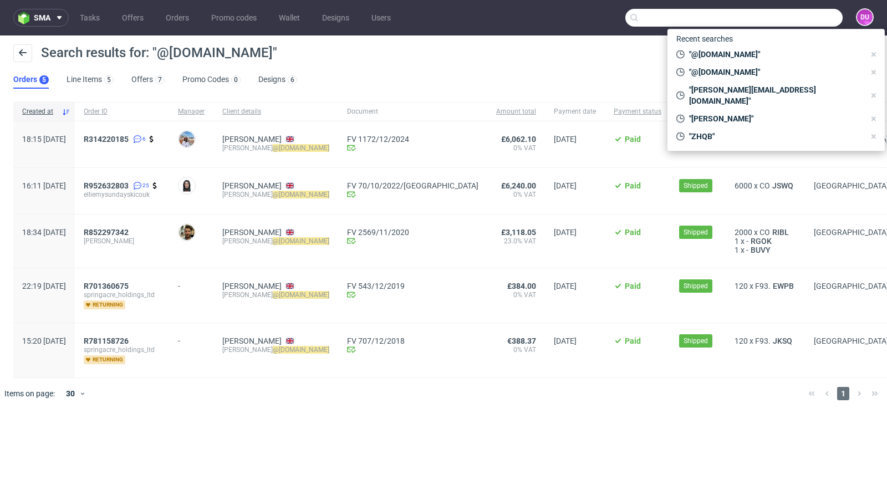
click at [829, 18] on input "text" at bounding box center [733, 18] width 217 height 18
paste input "[EMAIL_ADDRESS][DOMAIN_NAME]"
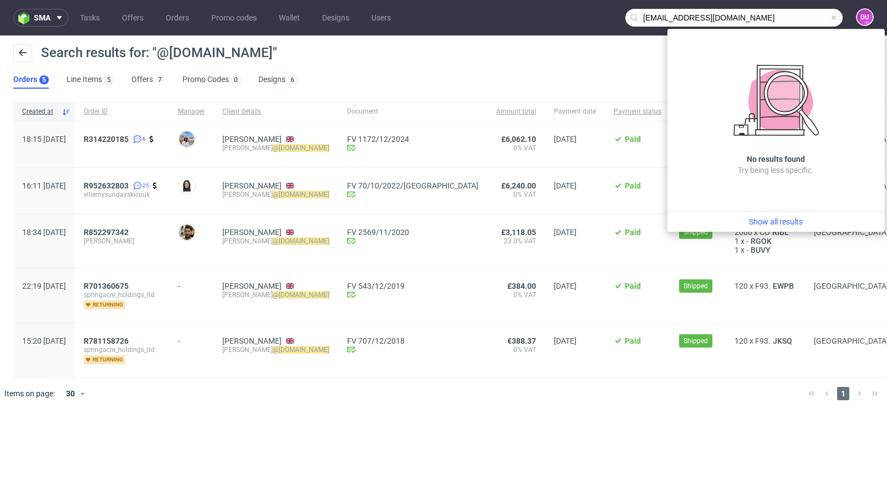
drag, startPoint x: 665, startPoint y: 20, endPoint x: 584, endPoint y: 3, distance: 83.2
click at [584, 4] on nav "sma Tasks Offers Orders Promo codes Wallet Designs Users [EMAIL_ADDRESS][DOMAIN…" at bounding box center [443, 17] width 887 height 35
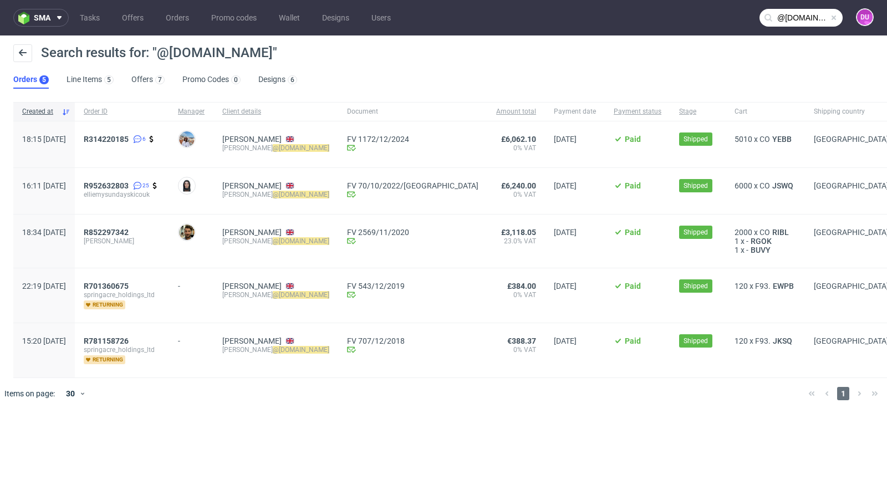
type input "@[DOMAIN_NAME]"
